Goal: Obtain resource: Download file/media

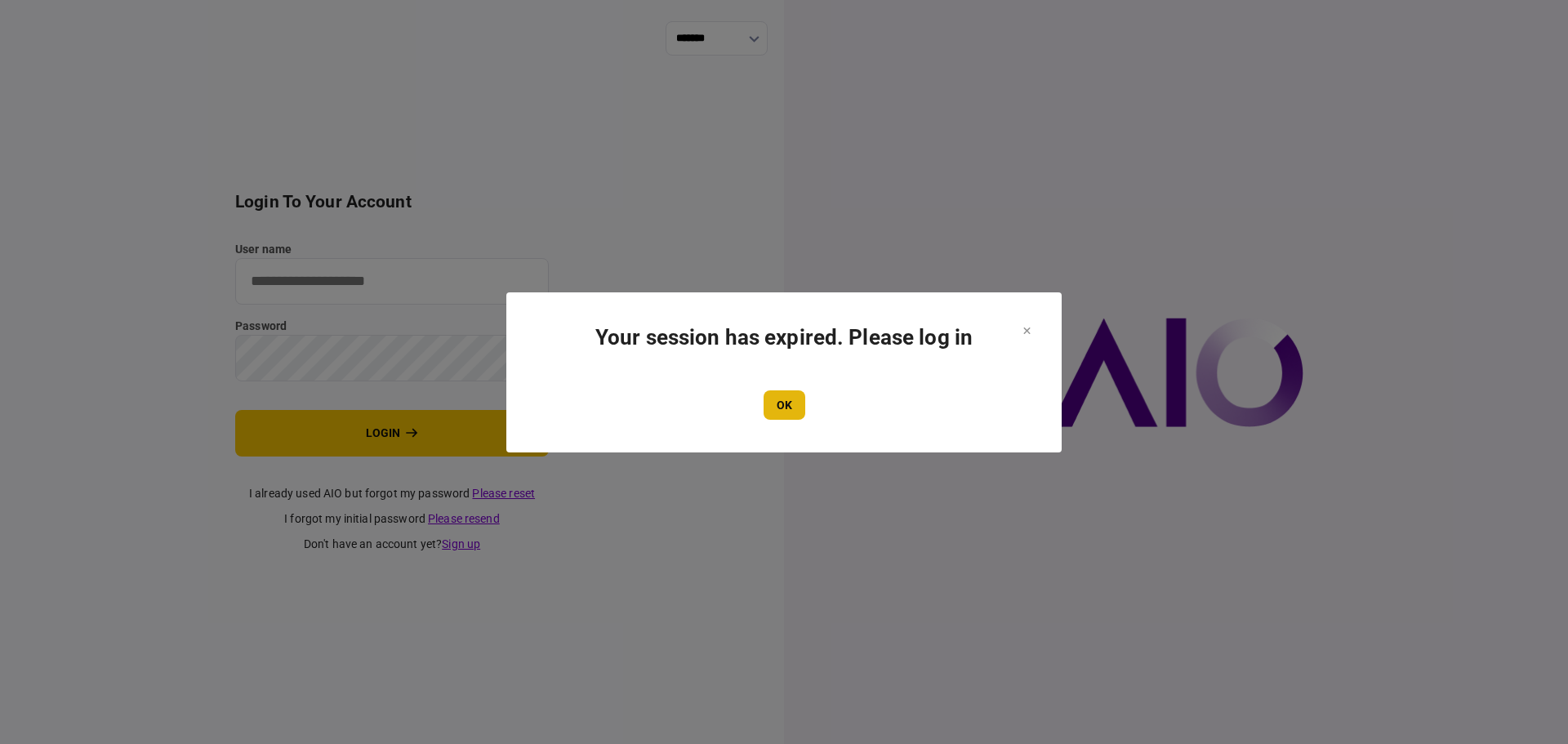
click at [780, 410] on button "OK" at bounding box center [784, 405] width 41 height 30
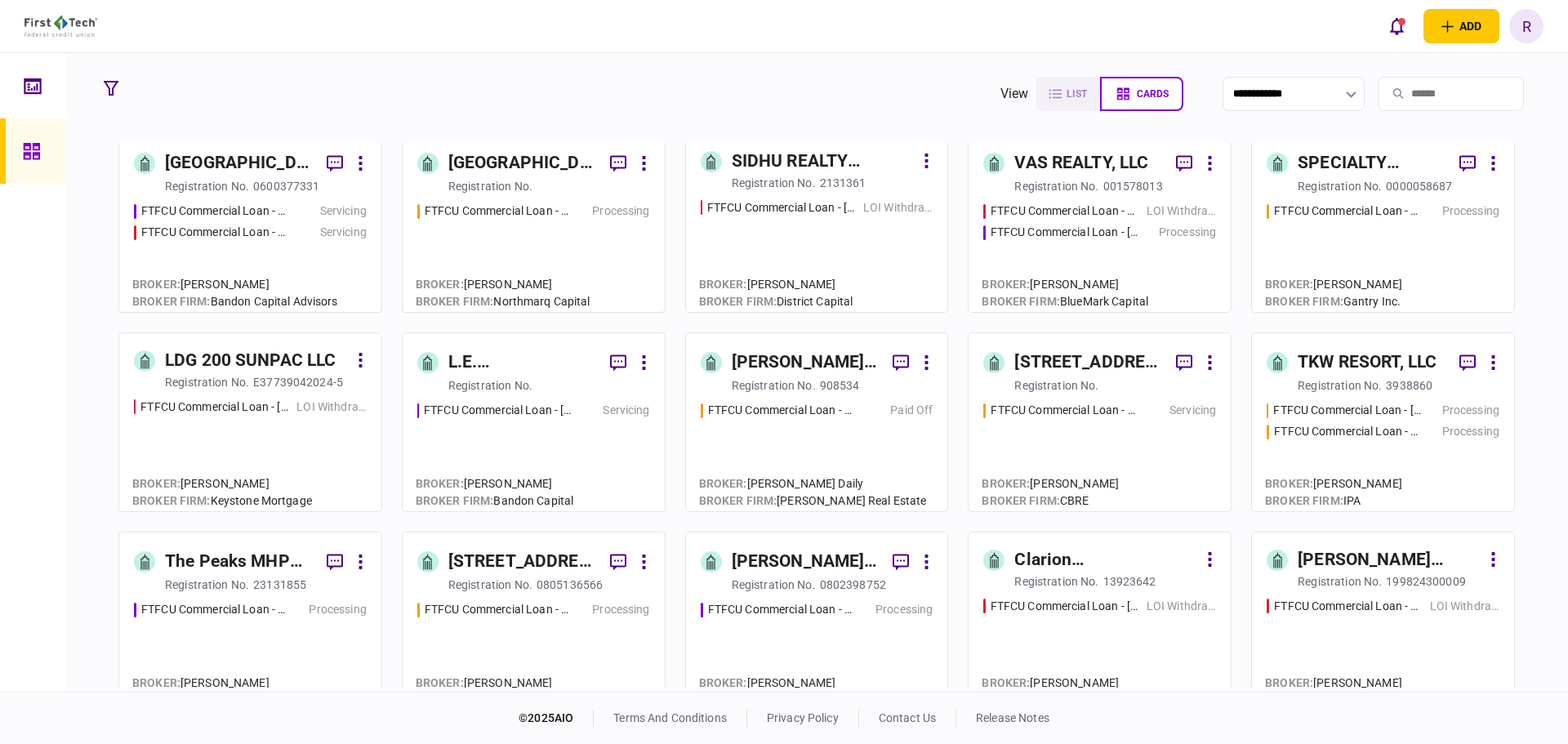
scroll to position [735, 0]
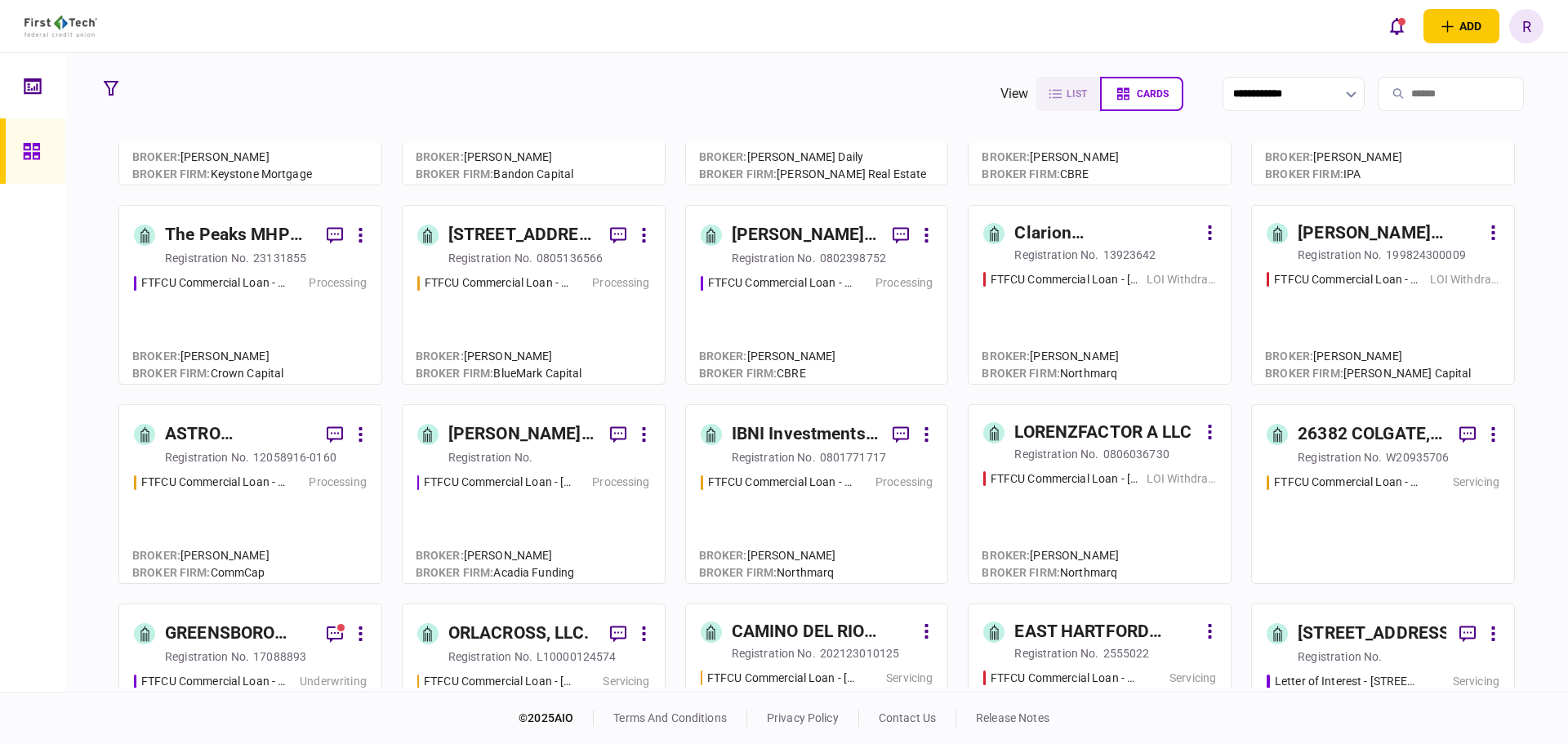
click at [256, 628] on div "GREENSBORO ESTATES LLC" at bounding box center [239, 634] width 148 height 26
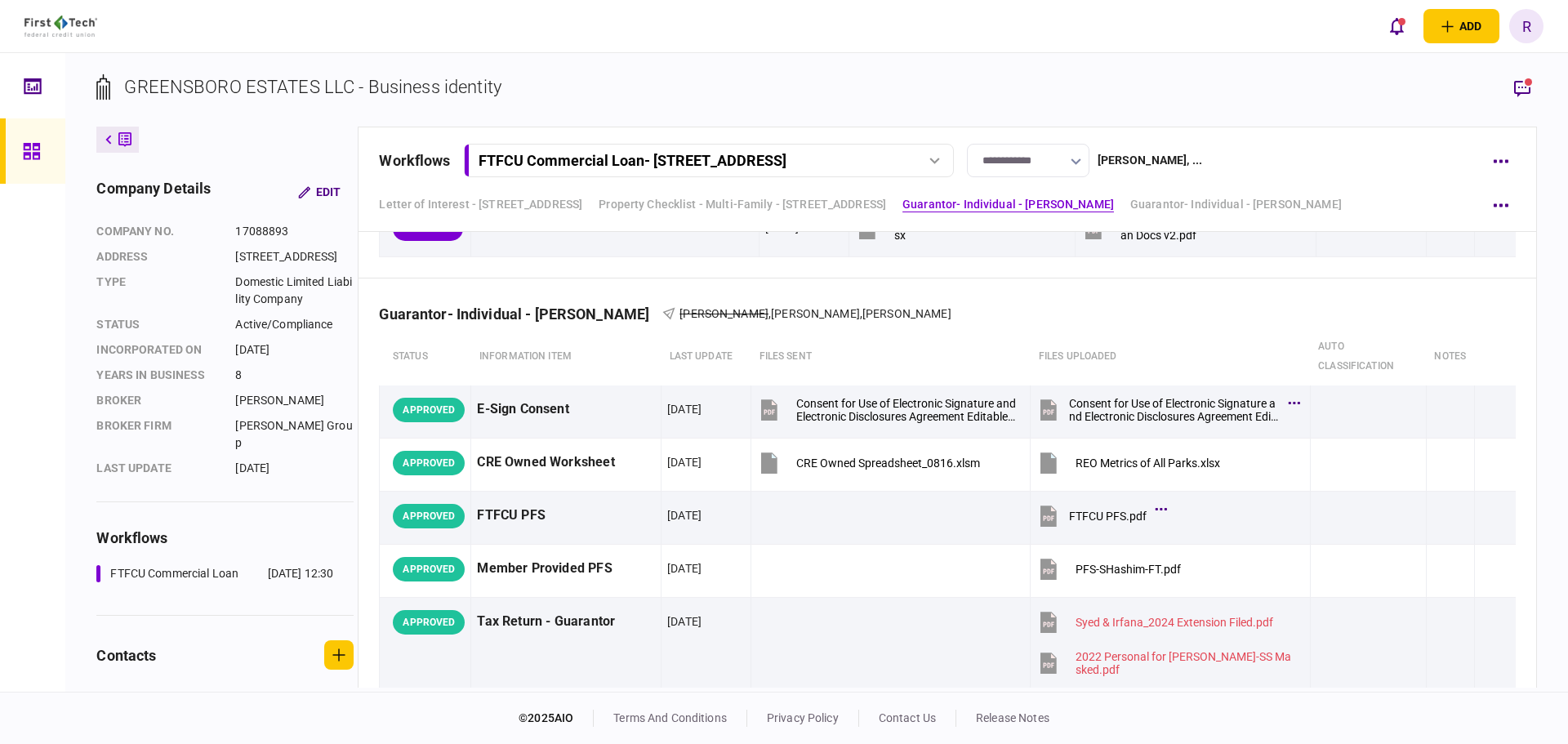
scroll to position [1879, 0]
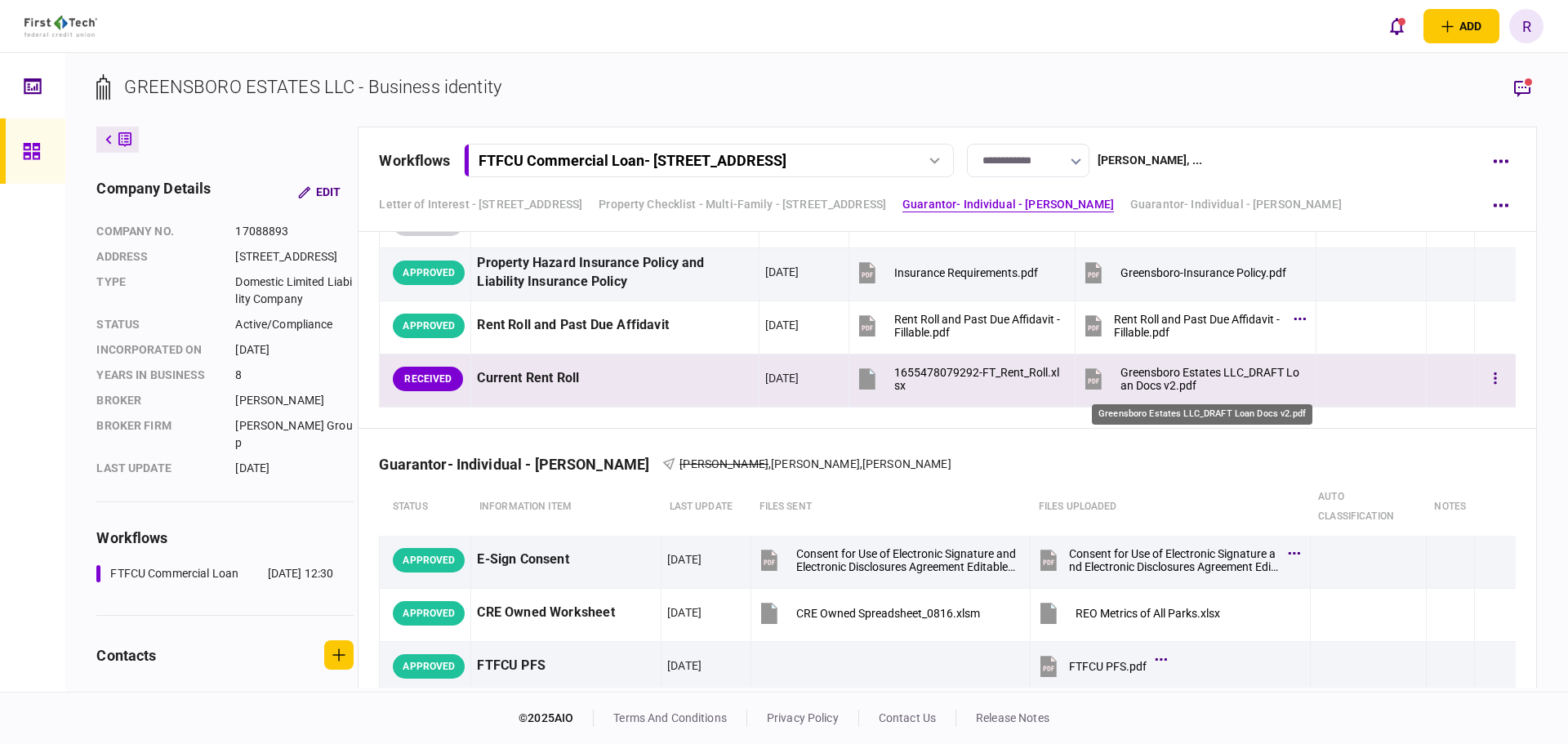
click at [1177, 385] on div "Greensboro Estates LLC_DRAFT Loan Docs v2.pdf" at bounding box center [1211, 379] width 182 height 26
